Goal: Task Accomplishment & Management: Use online tool/utility

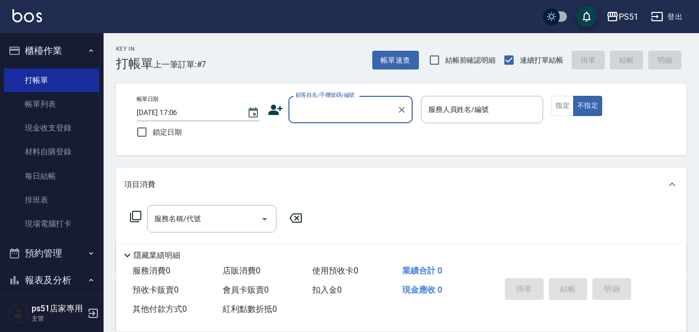
scroll to position [483, 0]
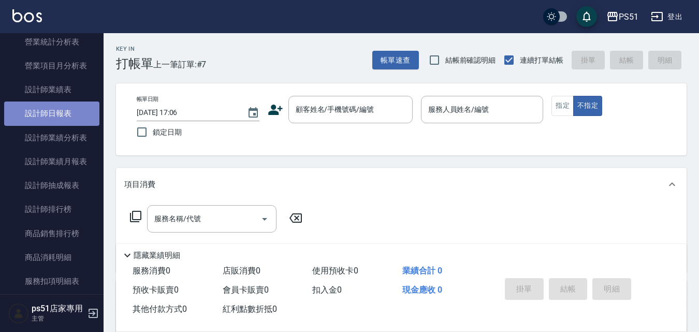
click at [73, 116] on link "設計師日報表" at bounding box center [51, 114] width 95 height 24
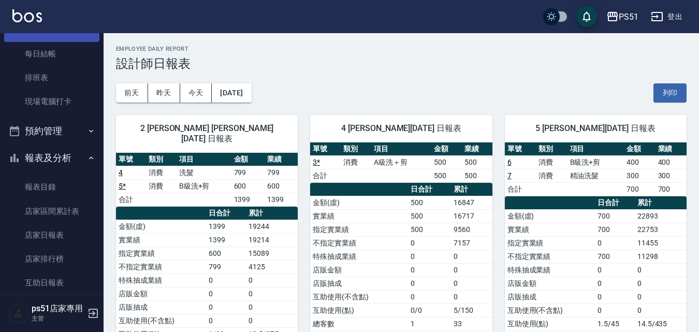
scroll to position [121, 0]
click at [61, 150] on button "報表及分析" at bounding box center [51, 159] width 95 height 27
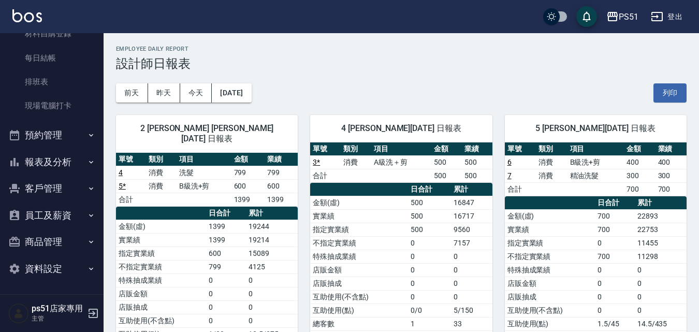
scroll to position [363, 0]
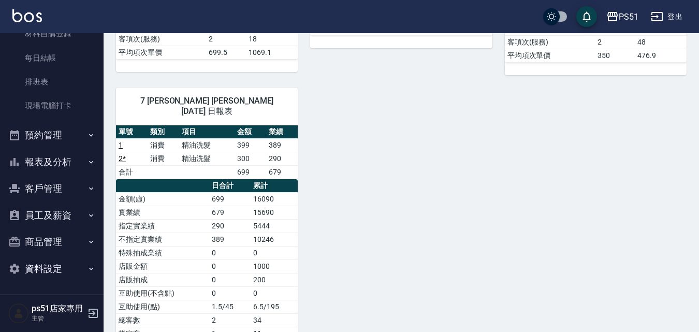
click at [65, 184] on button "客戶管理" at bounding box center [51, 188] width 95 height 27
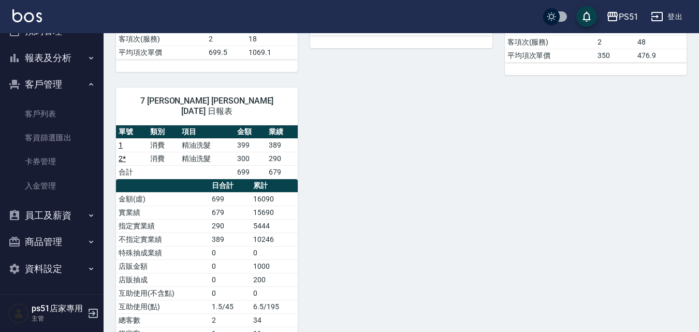
click at [59, 84] on button "客戶管理" at bounding box center [51, 84] width 95 height 27
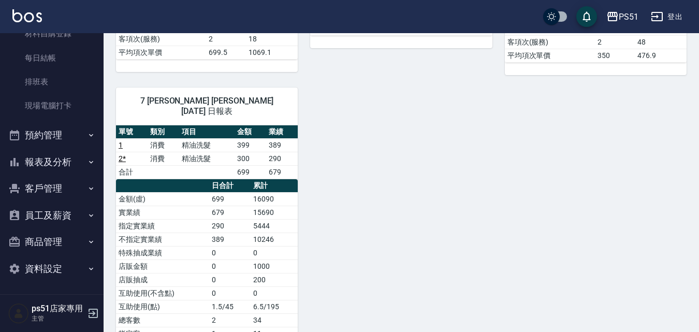
scroll to position [440, 0]
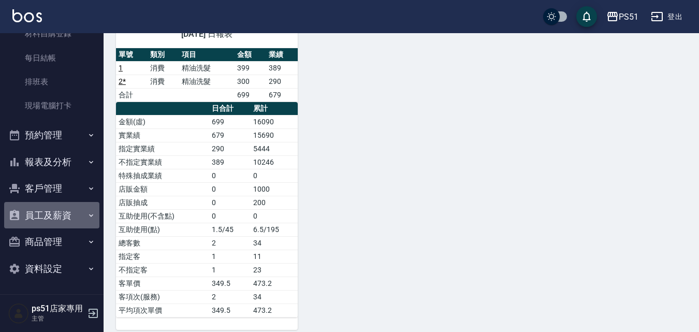
click at [92, 222] on button "員工及薪資" at bounding box center [51, 215] width 95 height 27
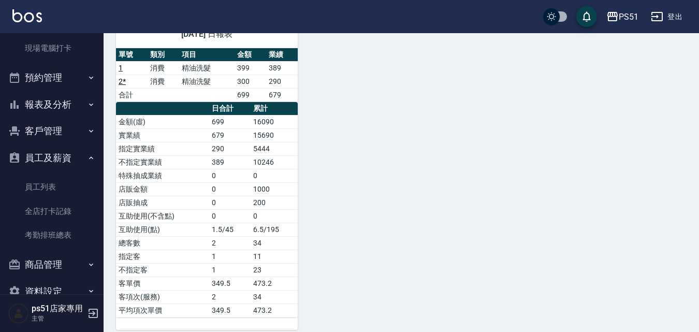
scroll to position [198, 0]
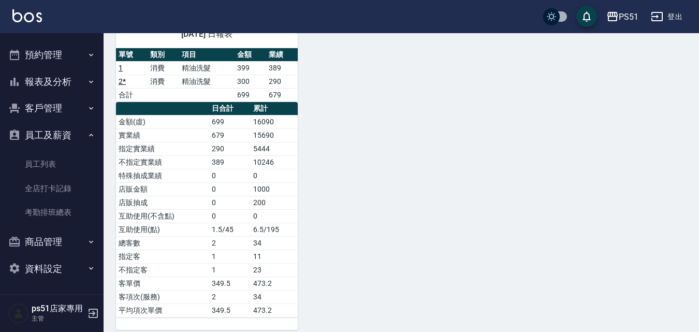
click at [58, 133] on button "員工及薪資" at bounding box center [51, 135] width 95 height 27
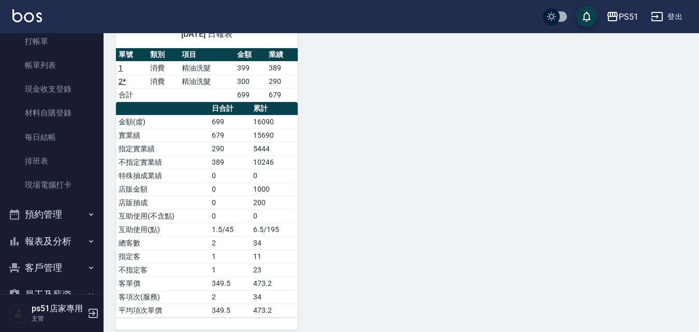
scroll to position [0, 0]
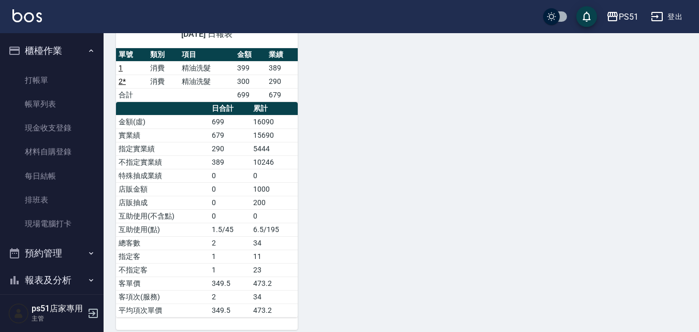
click at [71, 48] on button "櫃檯作業" at bounding box center [51, 50] width 95 height 27
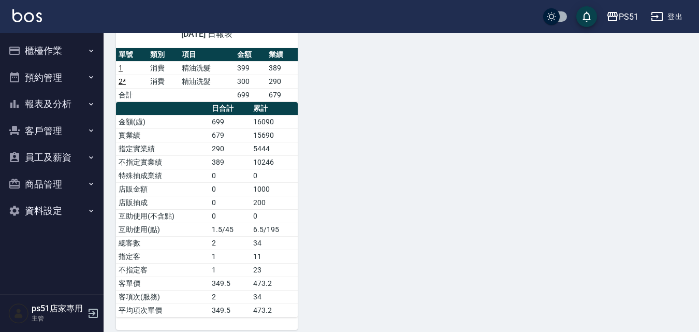
click at [65, 132] on button "客戶管理" at bounding box center [51, 131] width 95 height 27
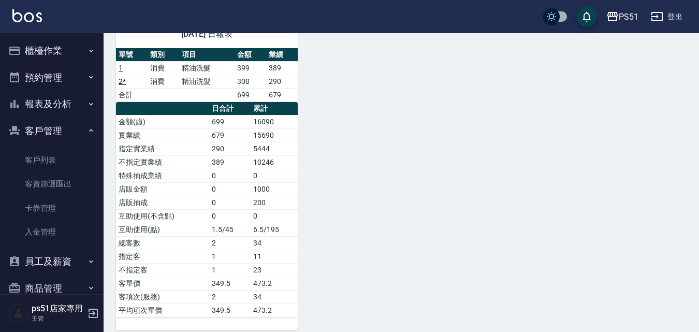
click at [65, 132] on button "客戶管理" at bounding box center [51, 131] width 95 height 27
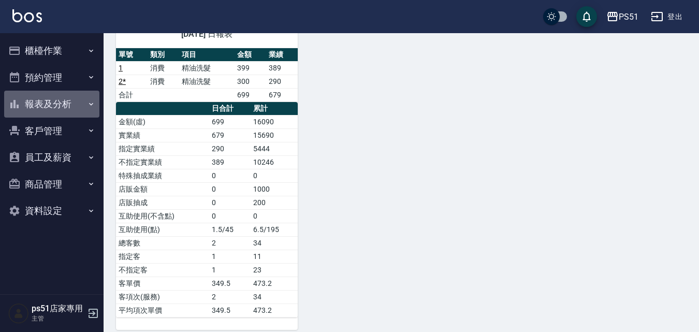
click at [73, 105] on button "報表及分析" at bounding box center [51, 104] width 95 height 27
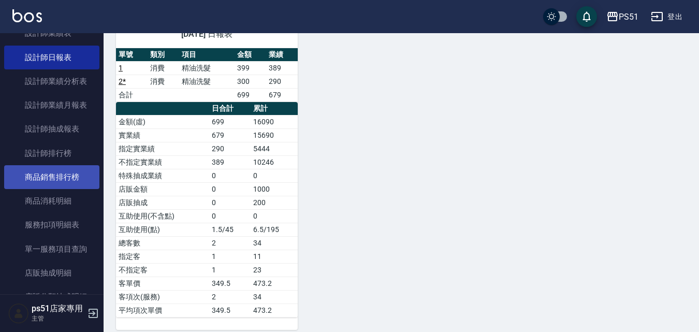
scroll to position [331, 0]
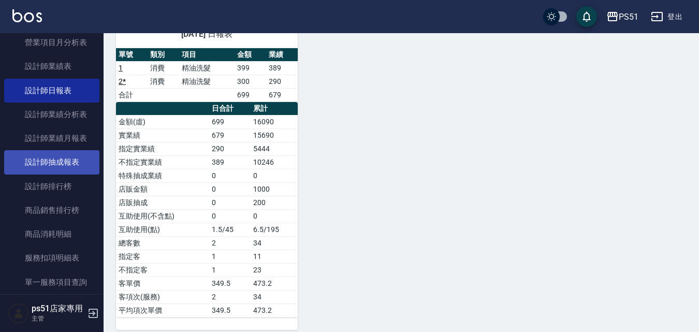
click at [60, 165] on link "設計師抽成報表" at bounding box center [51, 162] width 95 height 24
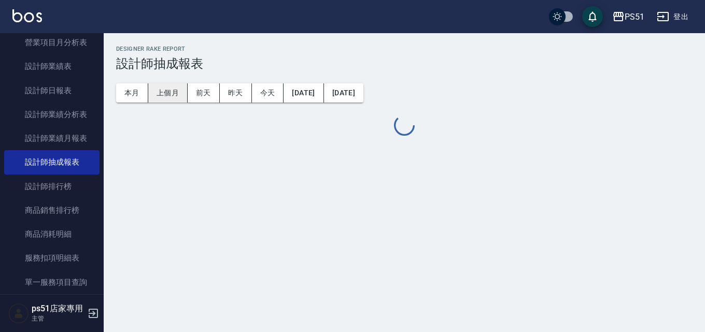
click at [162, 92] on button "上個月" at bounding box center [167, 92] width 39 height 19
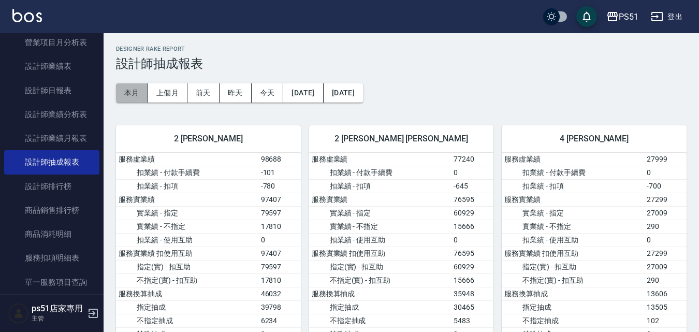
click at [119, 90] on button "本月" at bounding box center [132, 92] width 32 height 19
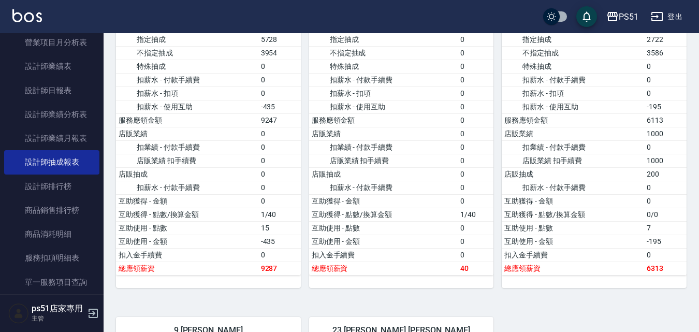
scroll to position [440, 0]
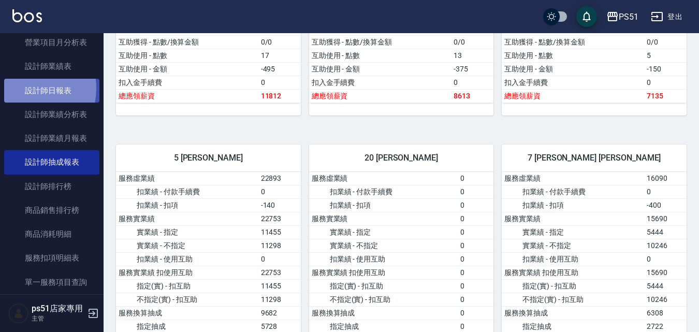
click at [21, 88] on link "設計師日報表" at bounding box center [51, 91] width 95 height 24
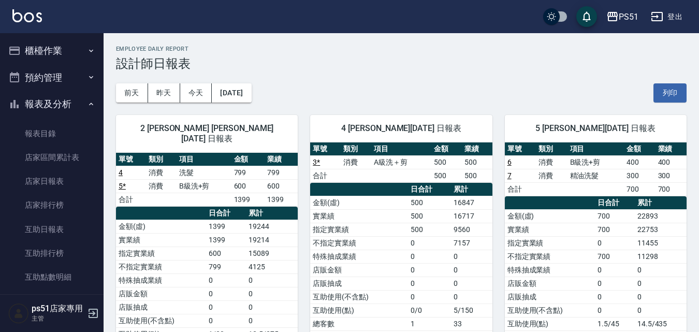
click at [66, 54] on button "櫃檯作業" at bounding box center [51, 50] width 95 height 27
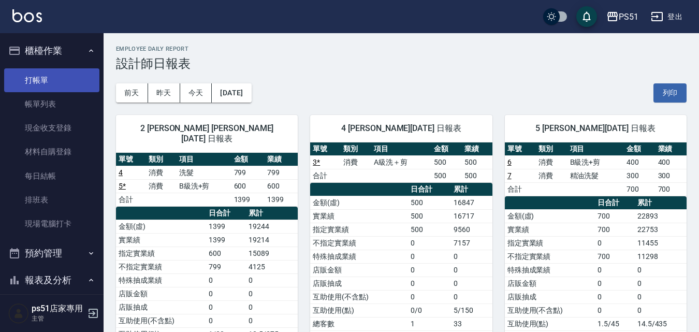
click at [71, 81] on link "打帳單" at bounding box center [51, 80] width 95 height 24
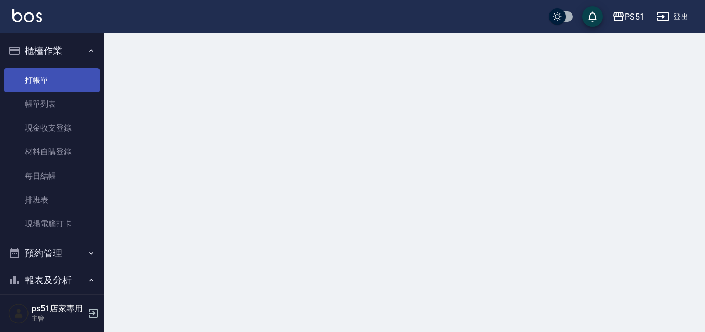
click at [71, 81] on link "打帳單" at bounding box center [51, 80] width 95 height 24
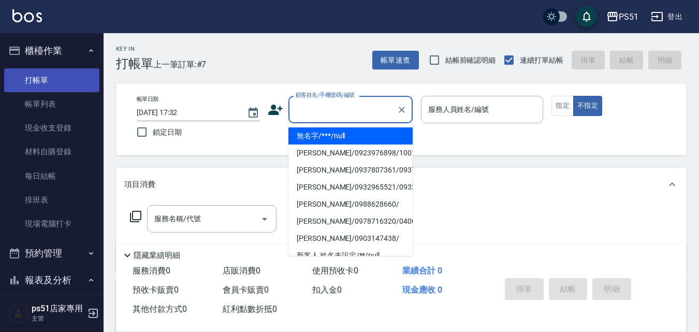
type input "無名字/***/null"
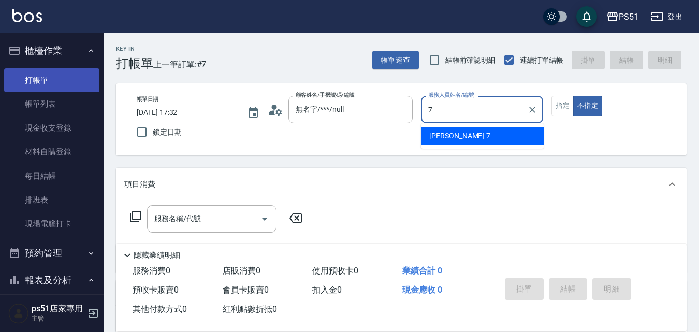
type input "[PERSON_NAME]-7"
type button "false"
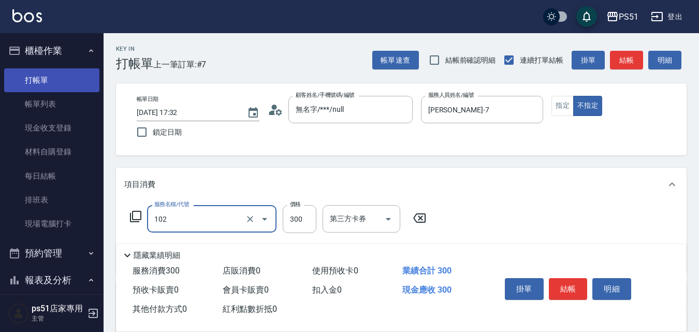
type input "精油洗髮(102)"
